Goal: Use online tool/utility: Utilize a website feature to perform a specific function

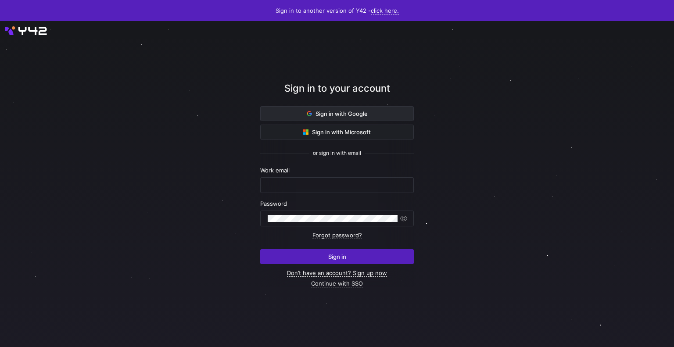
click at [296, 112] on span at bounding box center [337, 114] width 153 height 14
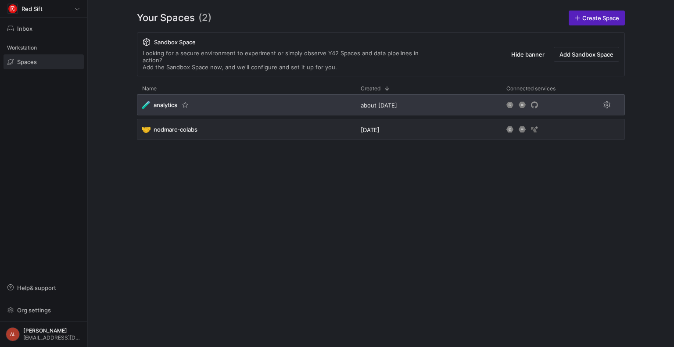
click at [220, 94] on div "🧪 analytics" at bounding box center [246, 104] width 218 height 21
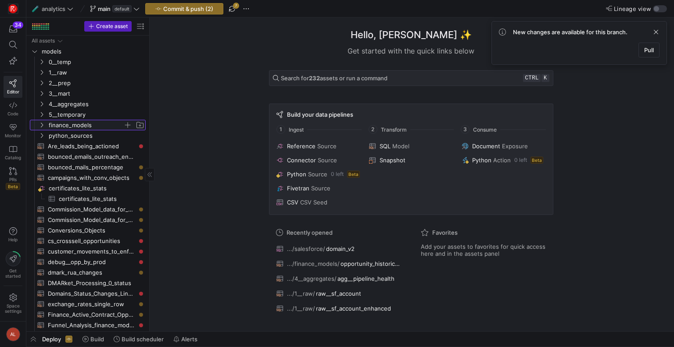
click at [41, 124] on icon "Press SPACE to select this row." at bounding box center [42, 124] width 6 height 5
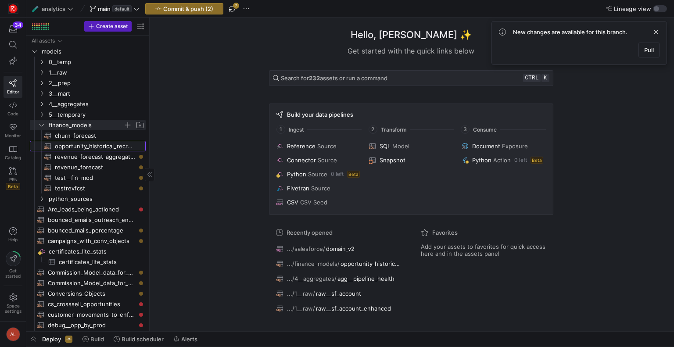
click at [83, 144] on span "opportunity_historical_recreation​​​​​​​​​​" at bounding box center [95, 146] width 81 height 10
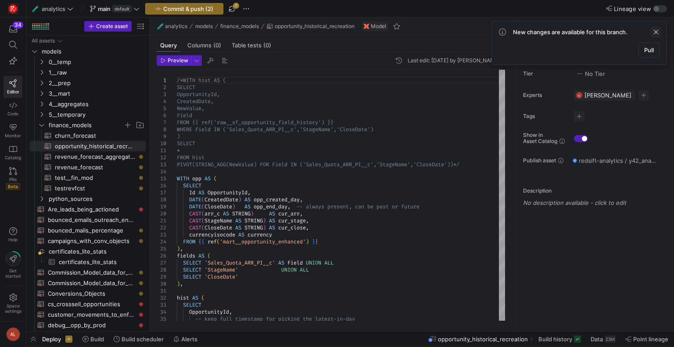
click at [656, 29] on span at bounding box center [655, 32] width 11 height 11
click at [151, 175] on icon at bounding box center [149, 174] width 5 height 5
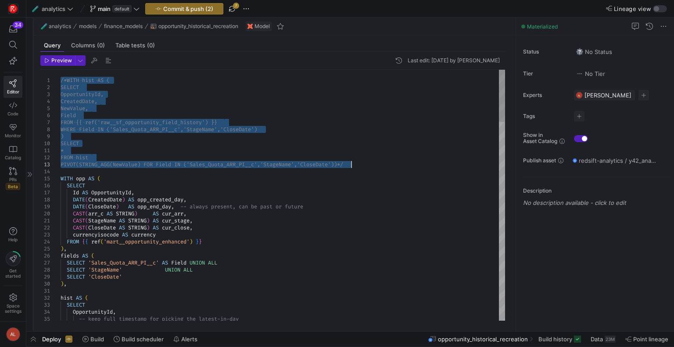
drag, startPoint x: 62, startPoint y: 79, endPoint x: 366, endPoint y: 164, distance: 315.9
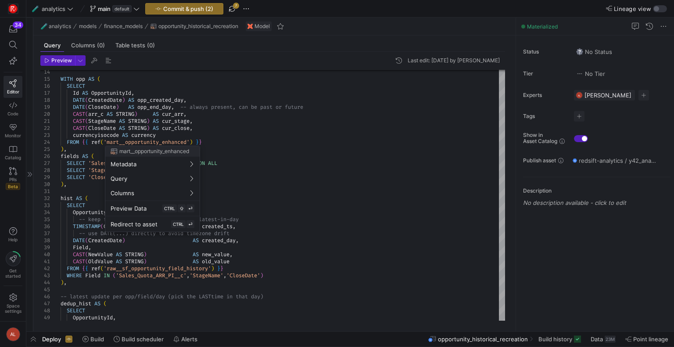
click at [257, 142] on div at bounding box center [337, 173] width 674 height 347
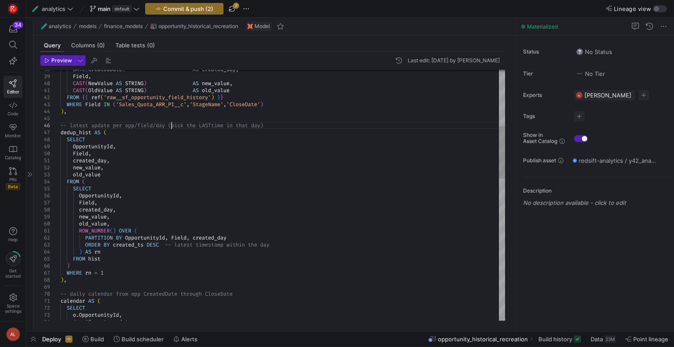
drag, startPoint x: 172, startPoint y: 126, endPoint x: 280, endPoint y: 129, distance: 108.4
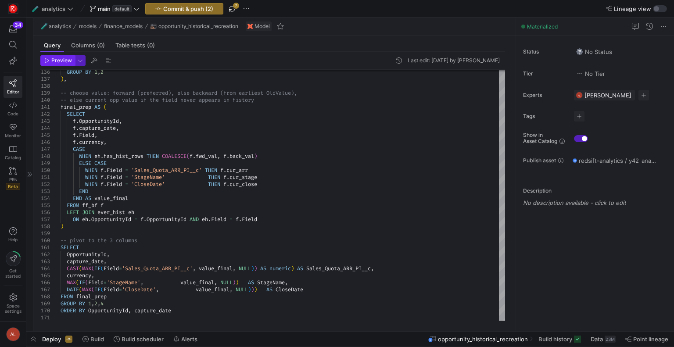
click at [50, 59] on span "Preview" at bounding box center [58, 60] width 28 height 6
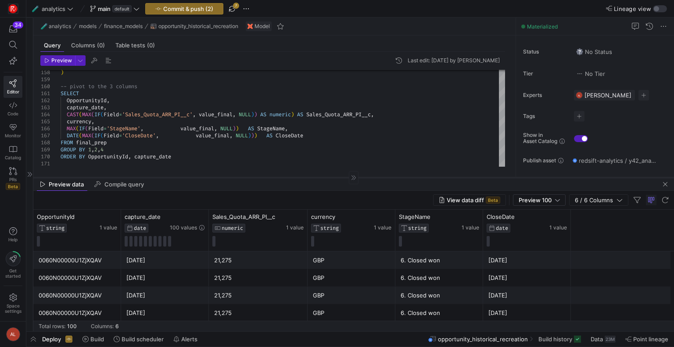
drag, startPoint x: 307, startPoint y: 177, endPoint x: 318, endPoint y: 116, distance: 61.9
click at [318, 177] on div at bounding box center [353, 177] width 640 height 0
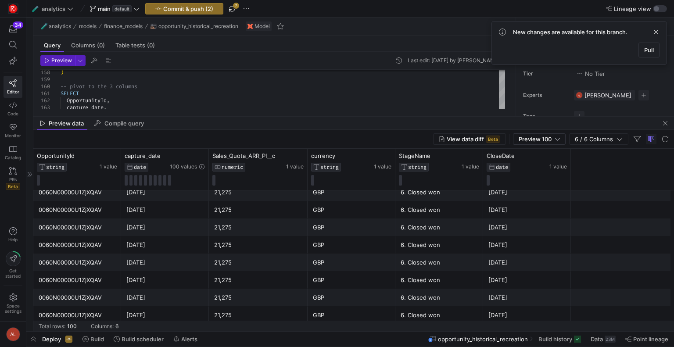
scroll to position [0, 0]
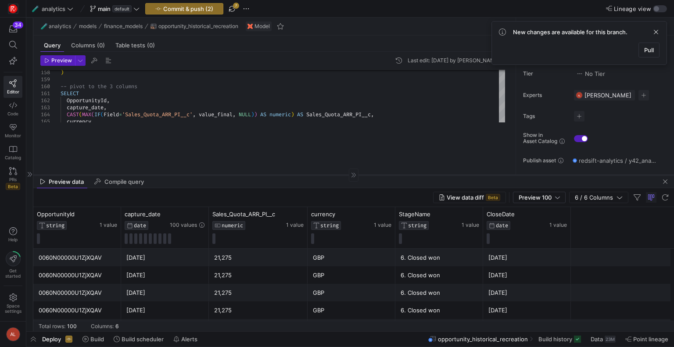
drag, startPoint x: 315, startPoint y: 116, endPoint x: 319, endPoint y: 176, distance: 60.2
click at [319, 175] on div at bounding box center [353, 175] width 640 height 0
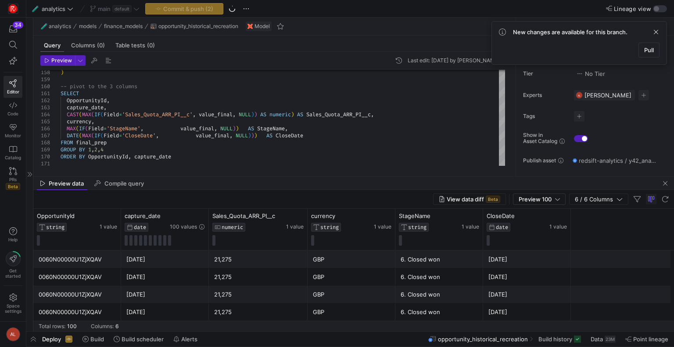
click at [30, 173] on icon at bounding box center [29, 174] width 5 height 5
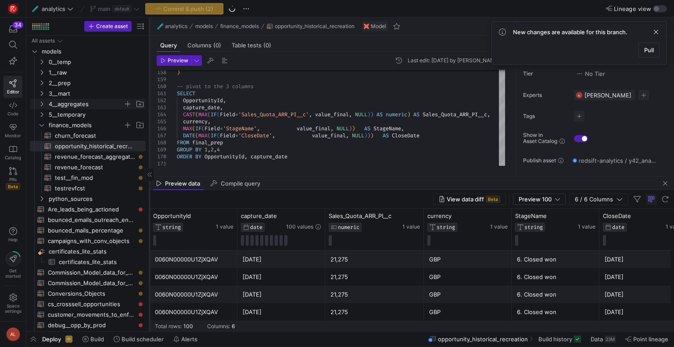
click at [41, 104] on icon "Press SPACE to select this row." at bounding box center [42, 103] width 6 height 5
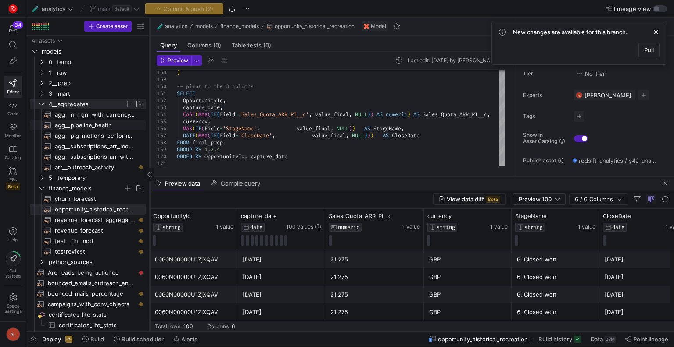
click at [87, 125] on span "agg__pipeline_health​​​​​​​​​​" at bounding box center [95, 125] width 81 height 10
type textarea "WITH opps as ( SELECT id, name, stagename, type, arr_gbp, oppowner_name, foreca…"
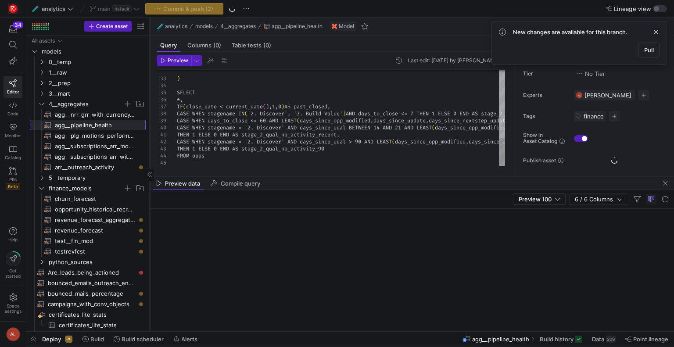
scroll to position [0, 107]
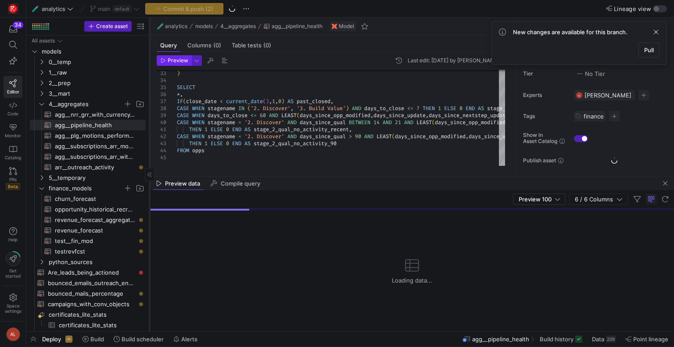
click at [170, 61] on span "Preview" at bounding box center [178, 60] width 21 height 6
